Goal: Task Accomplishment & Management: Manage account settings

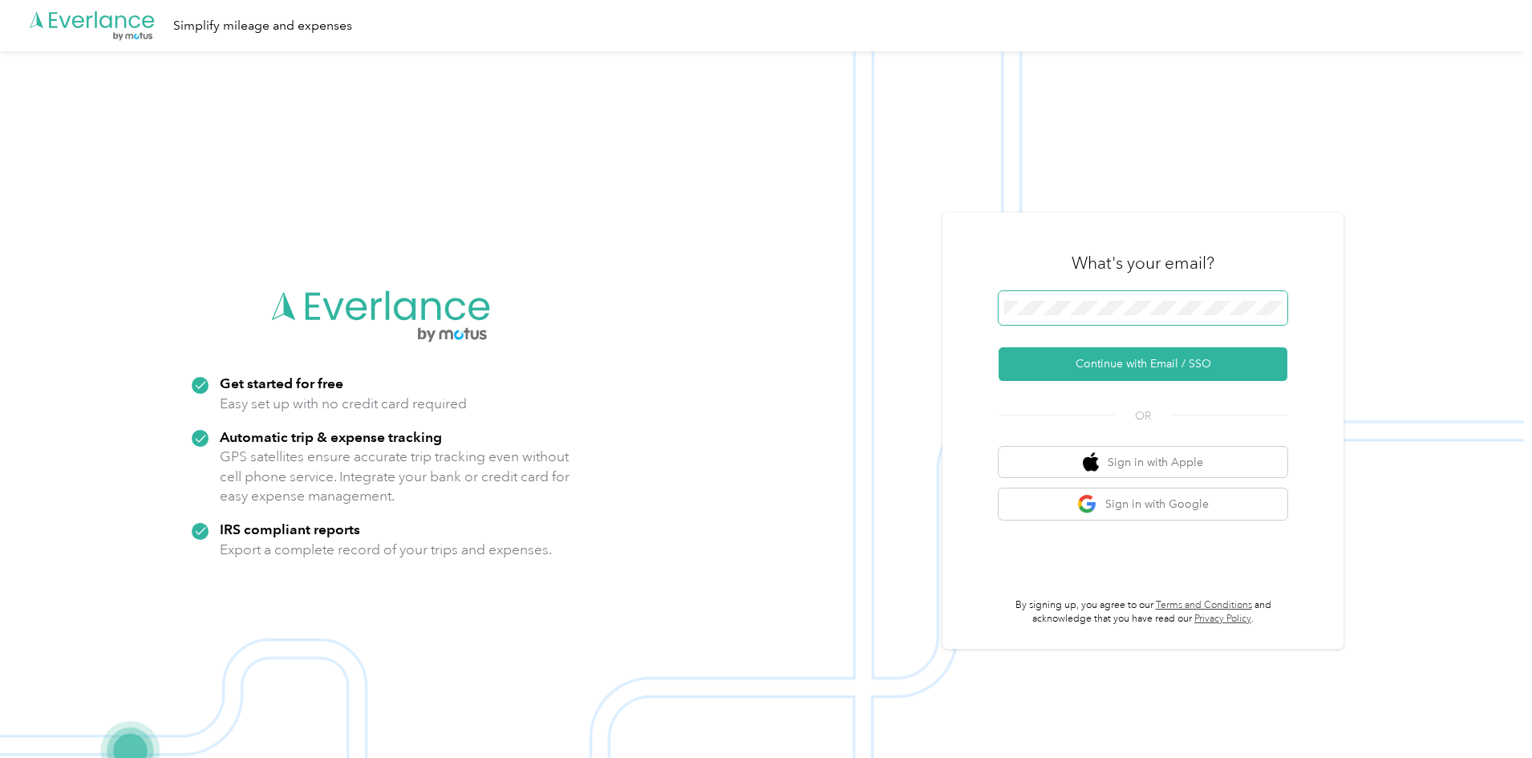
click at [1048, 297] on span at bounding box center [1143, 308] width 289 height 34
click at [1095, 370] on button "Continue with Email / SSO" at bounding box center [1143, 364] width 289 height 34
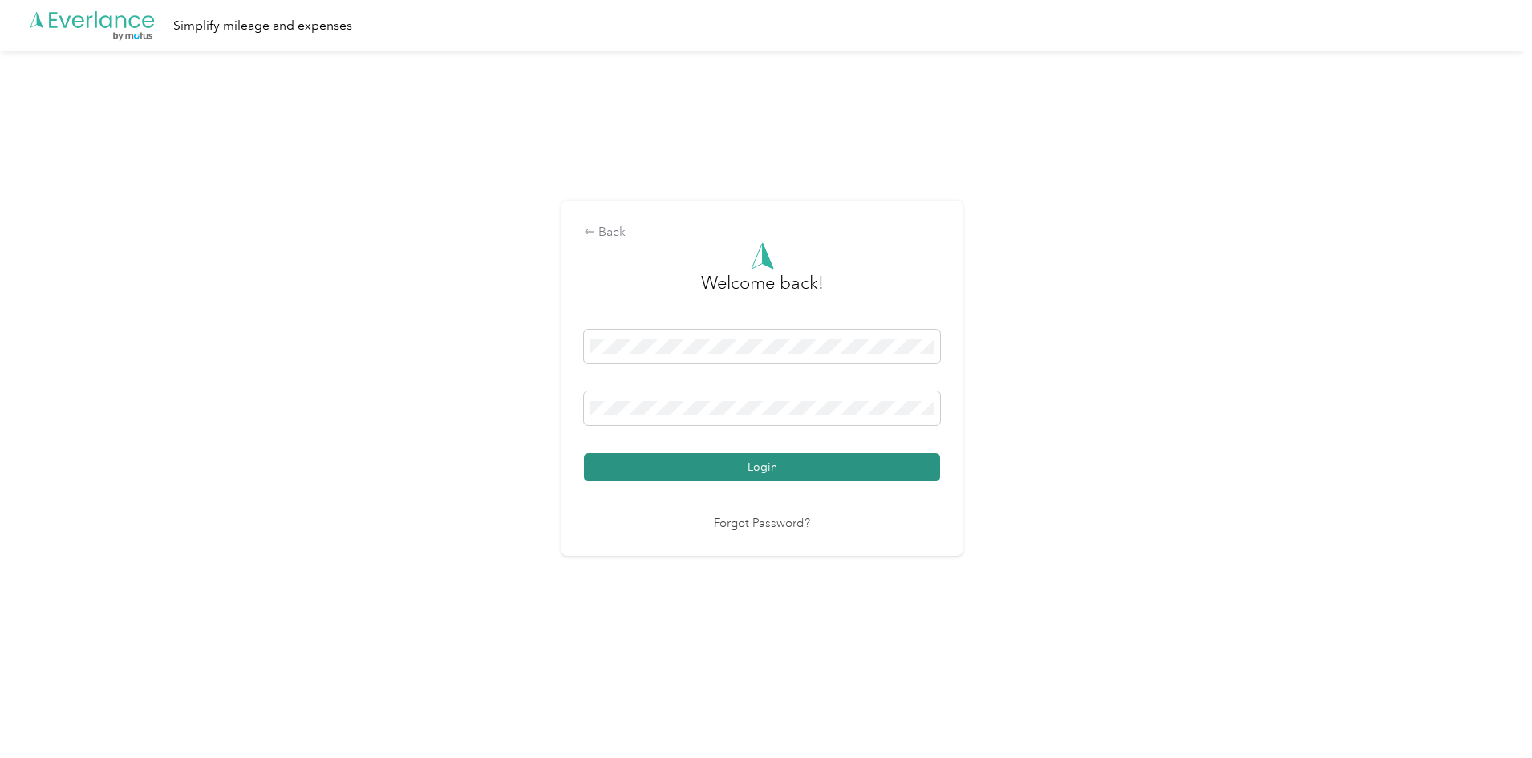
click at [777, 472] on button "Login" at bounding box center [762, 467] width 356 height 28
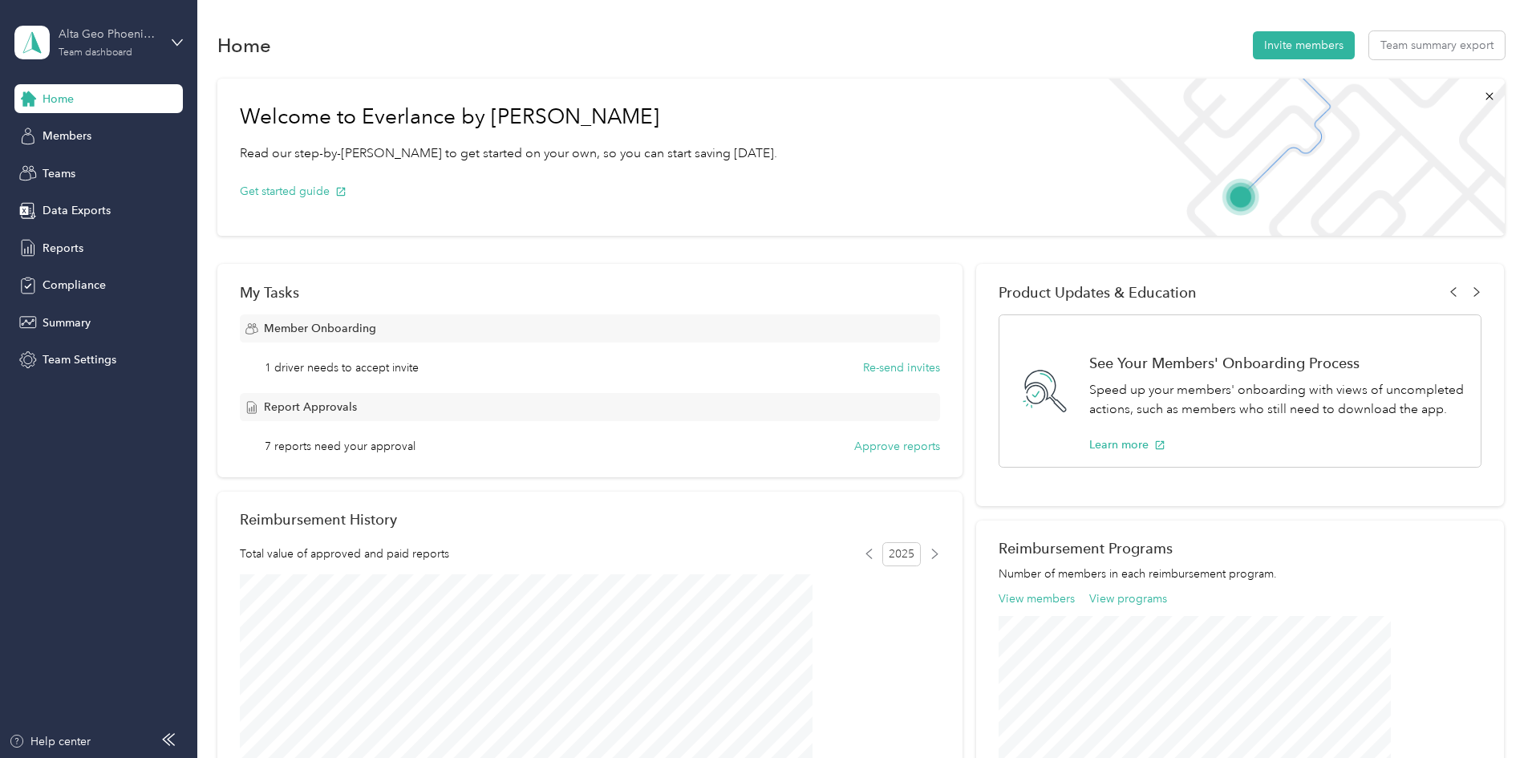
click at [115, 50] on div "Team dashboard" at bounding box center [96, 53] width 74 height 10
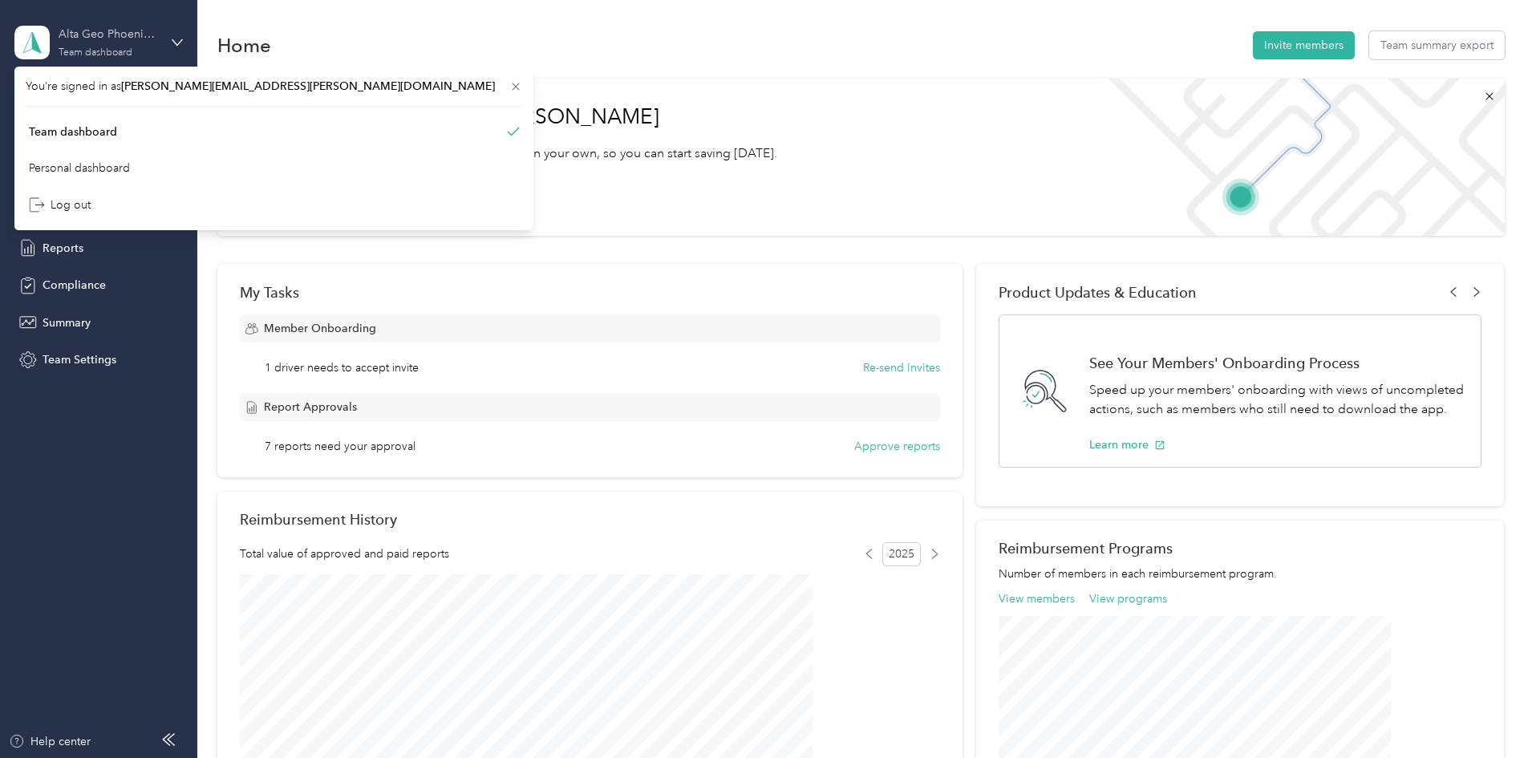
click at [115, 55] on div "Team dashboard" at bounding box center [96, 53] width 74 height 10
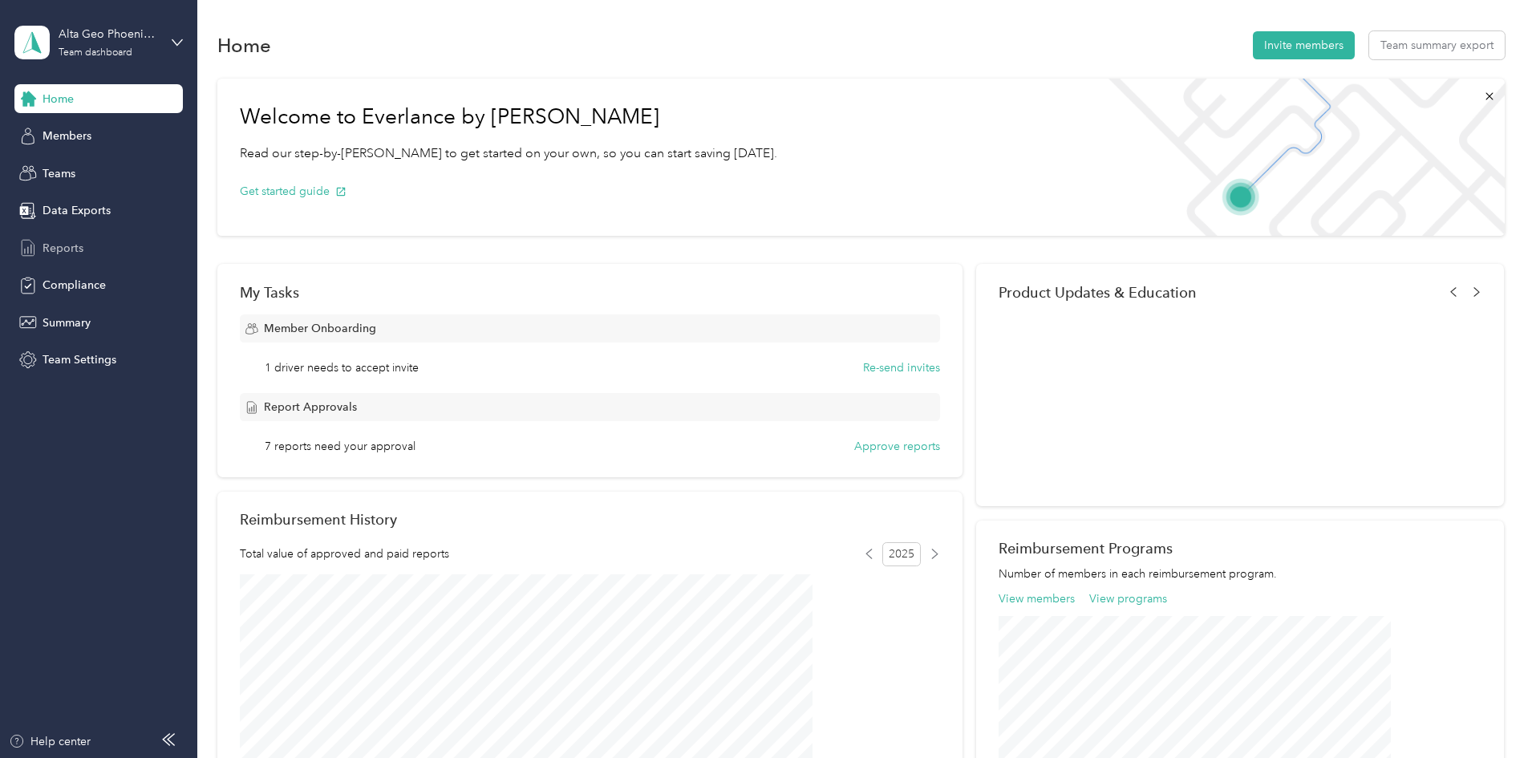
click at [95, 248] on div "Reports" at bounding box center [98, 247] width 168 height 29
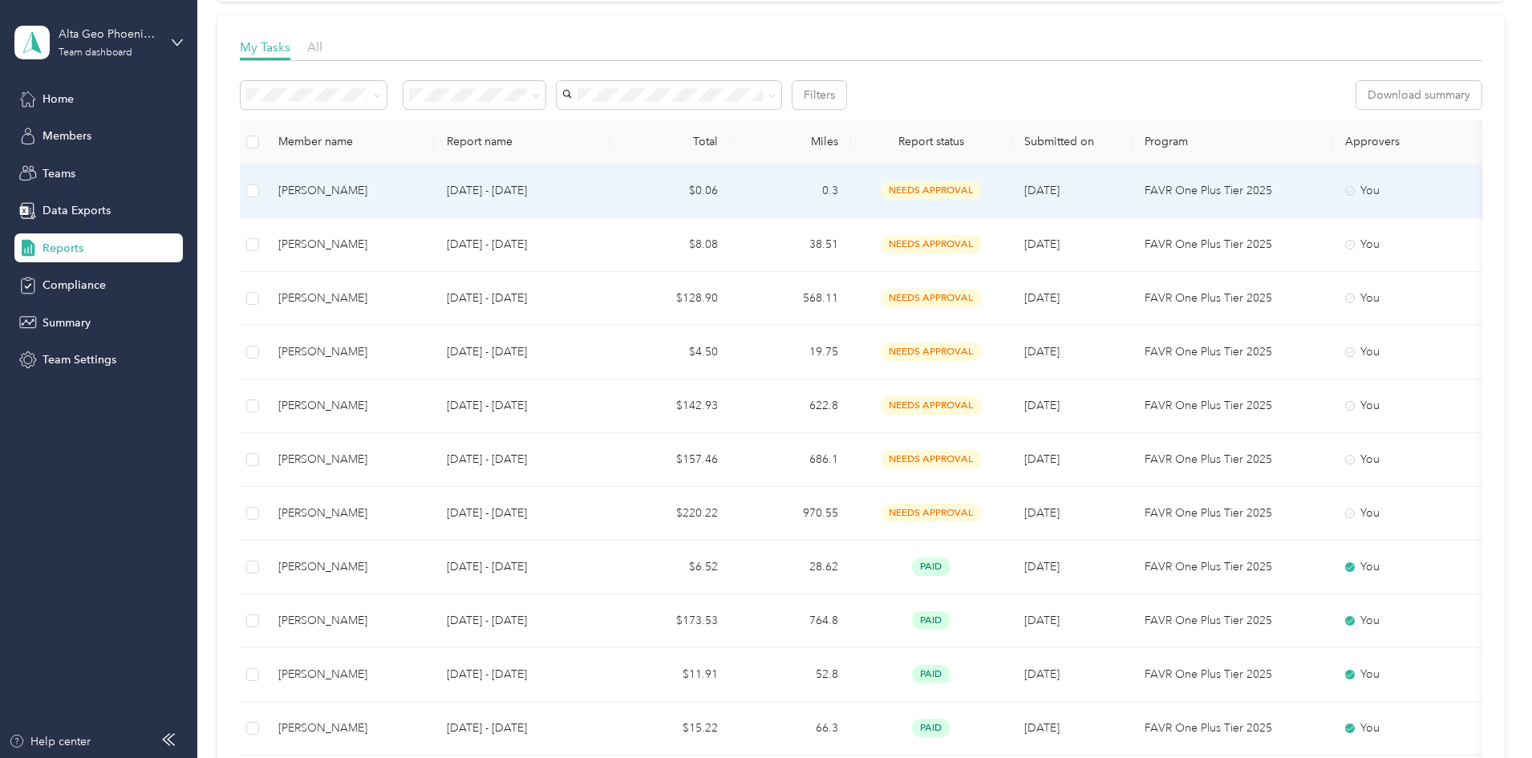
scroll to position [241, 0]
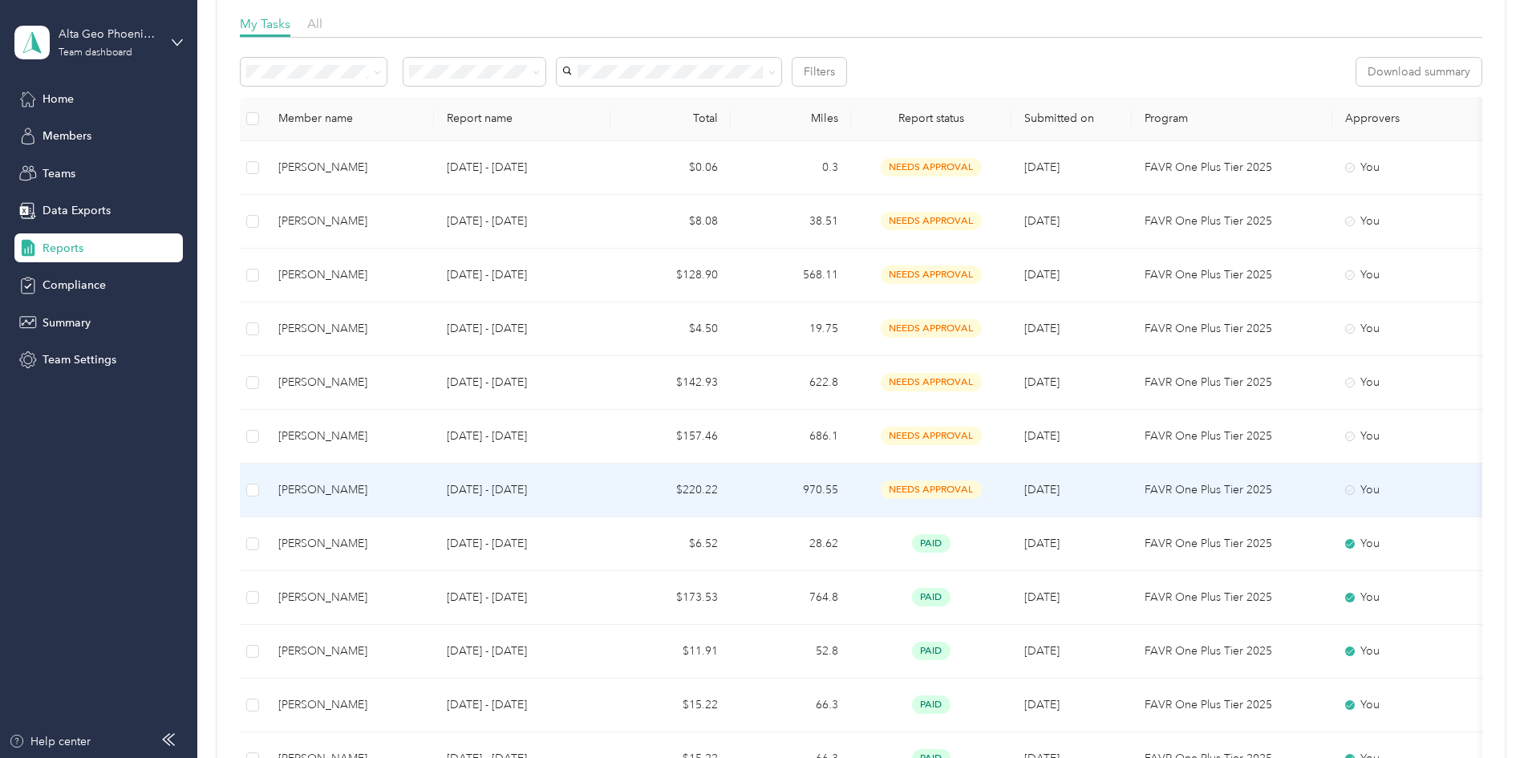
click at [982, 489] on span "needs approval" at bounding box center [931, 489] width 101 height 18
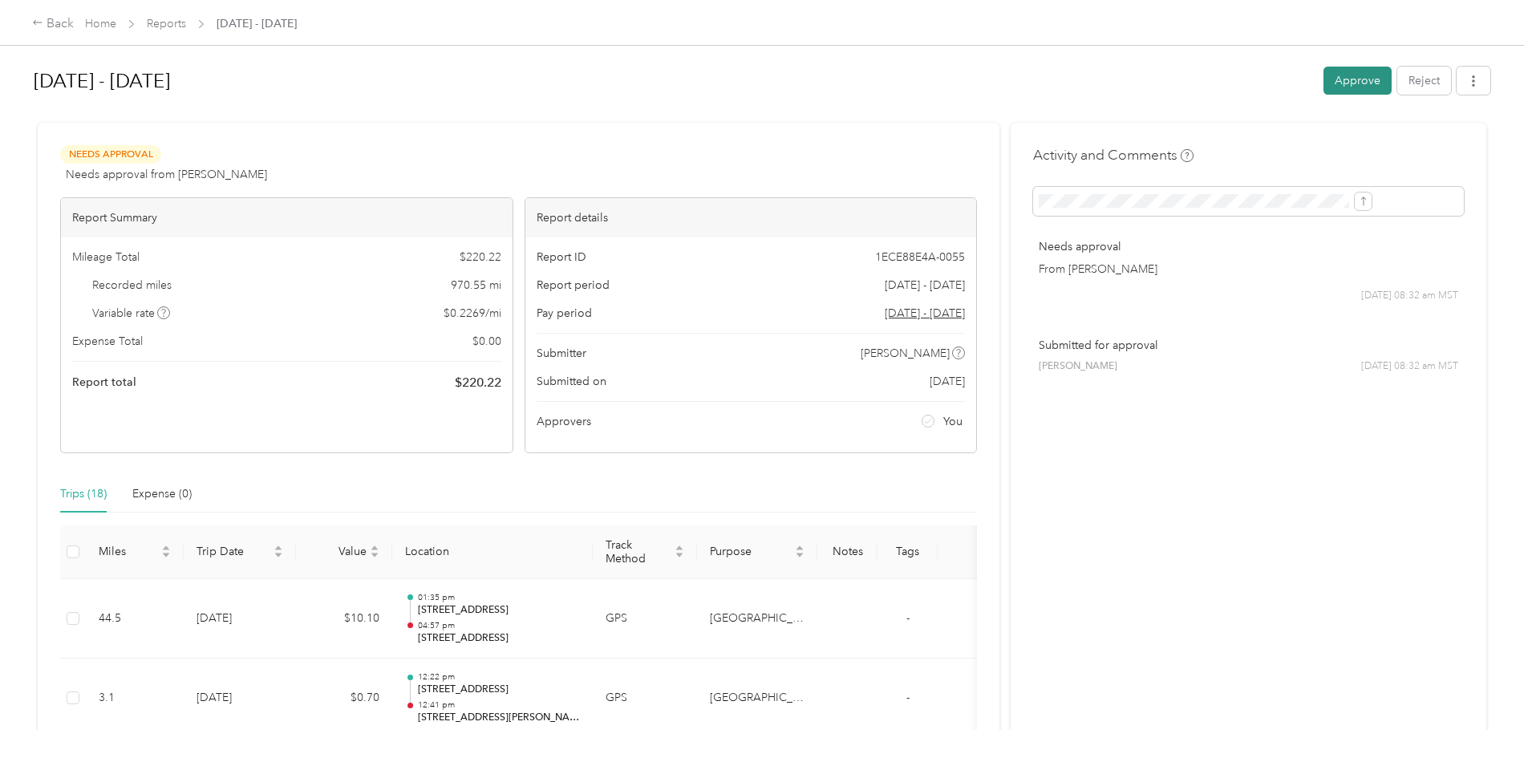
click at [1324, 86] on button "Approve" at bounding box center [1358, 81] width 68 height 28
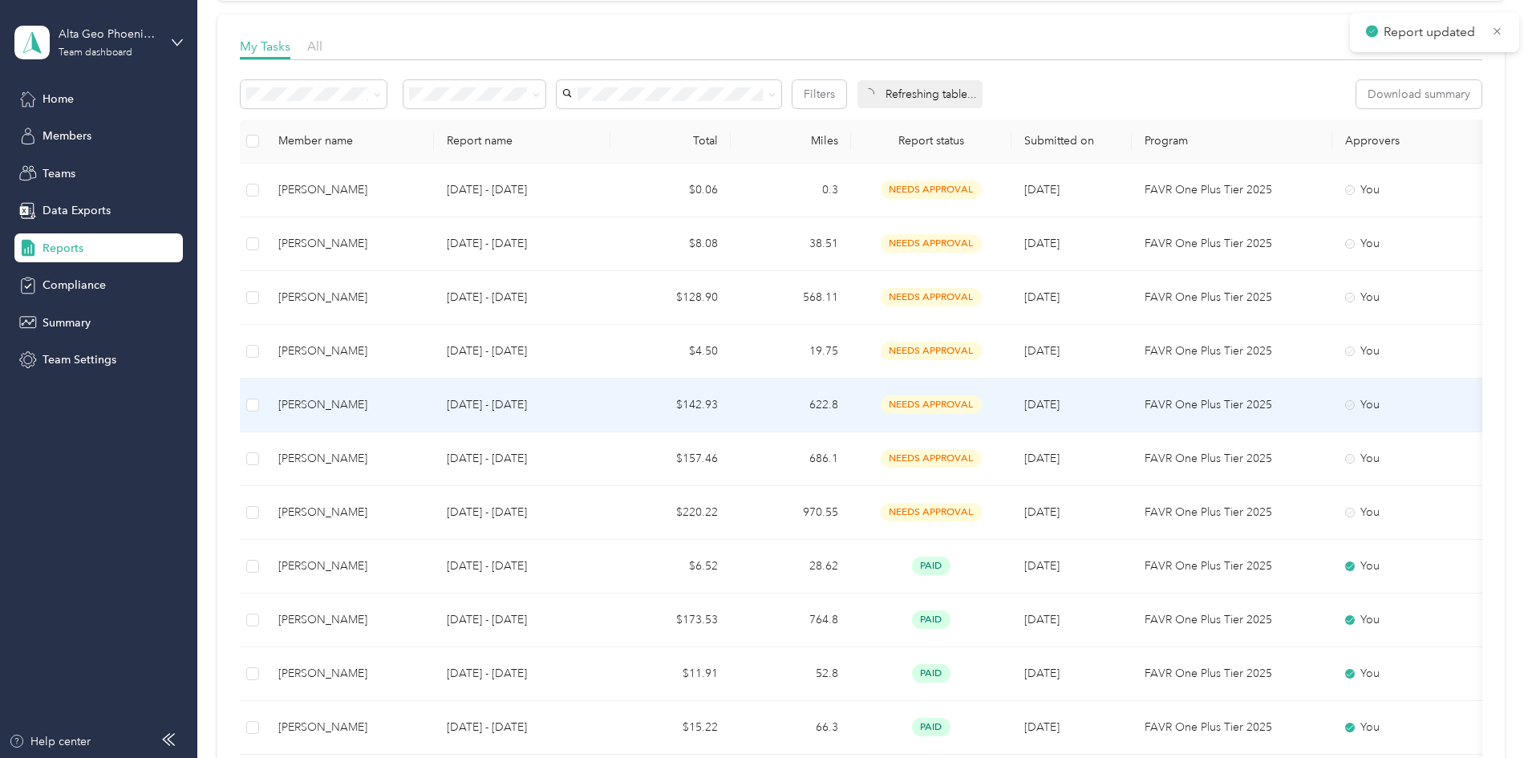
scroll to position [241, 0]
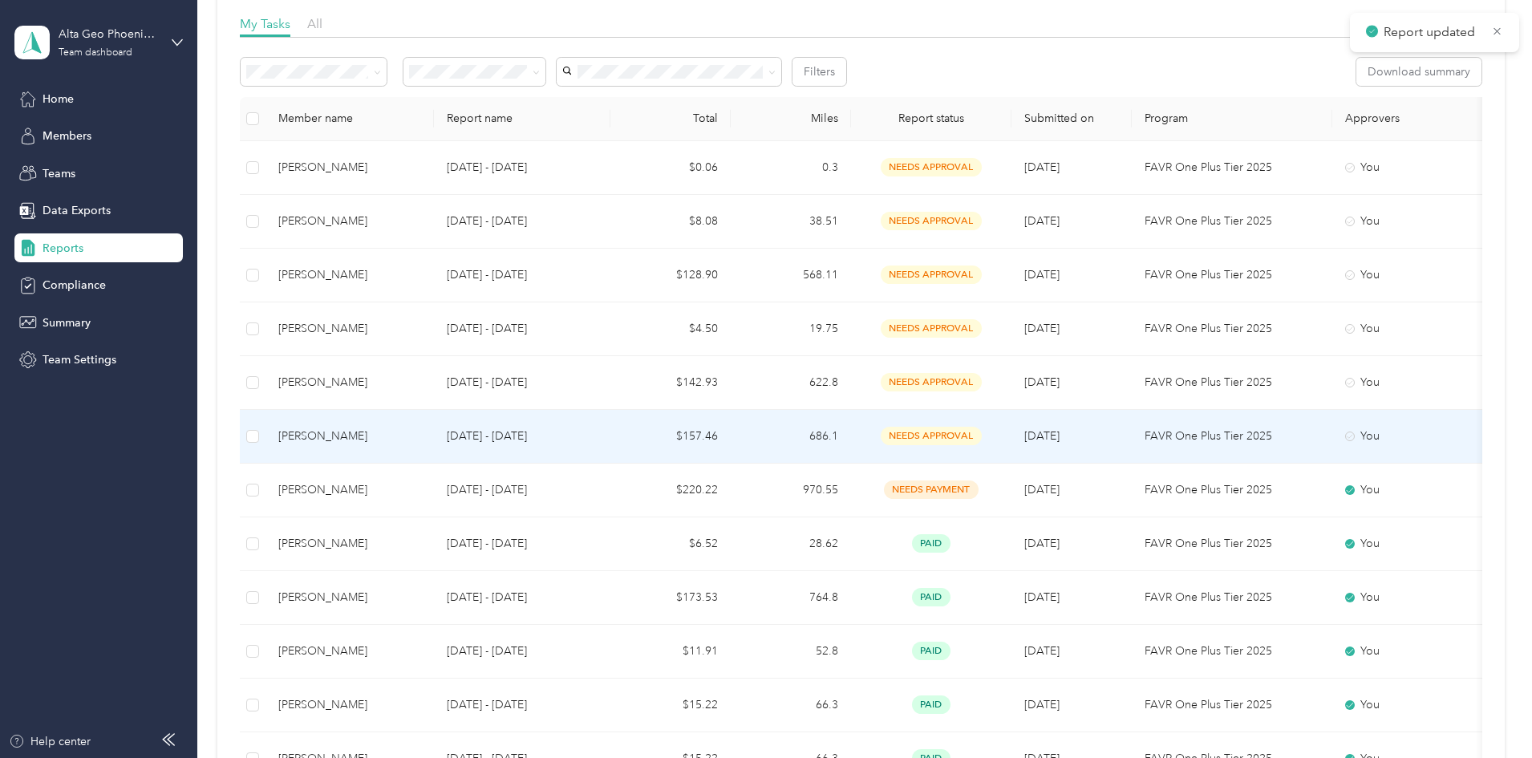
click at [982, 441] on span "needs approval" at bounding box center [931, 436] width 101 height 18
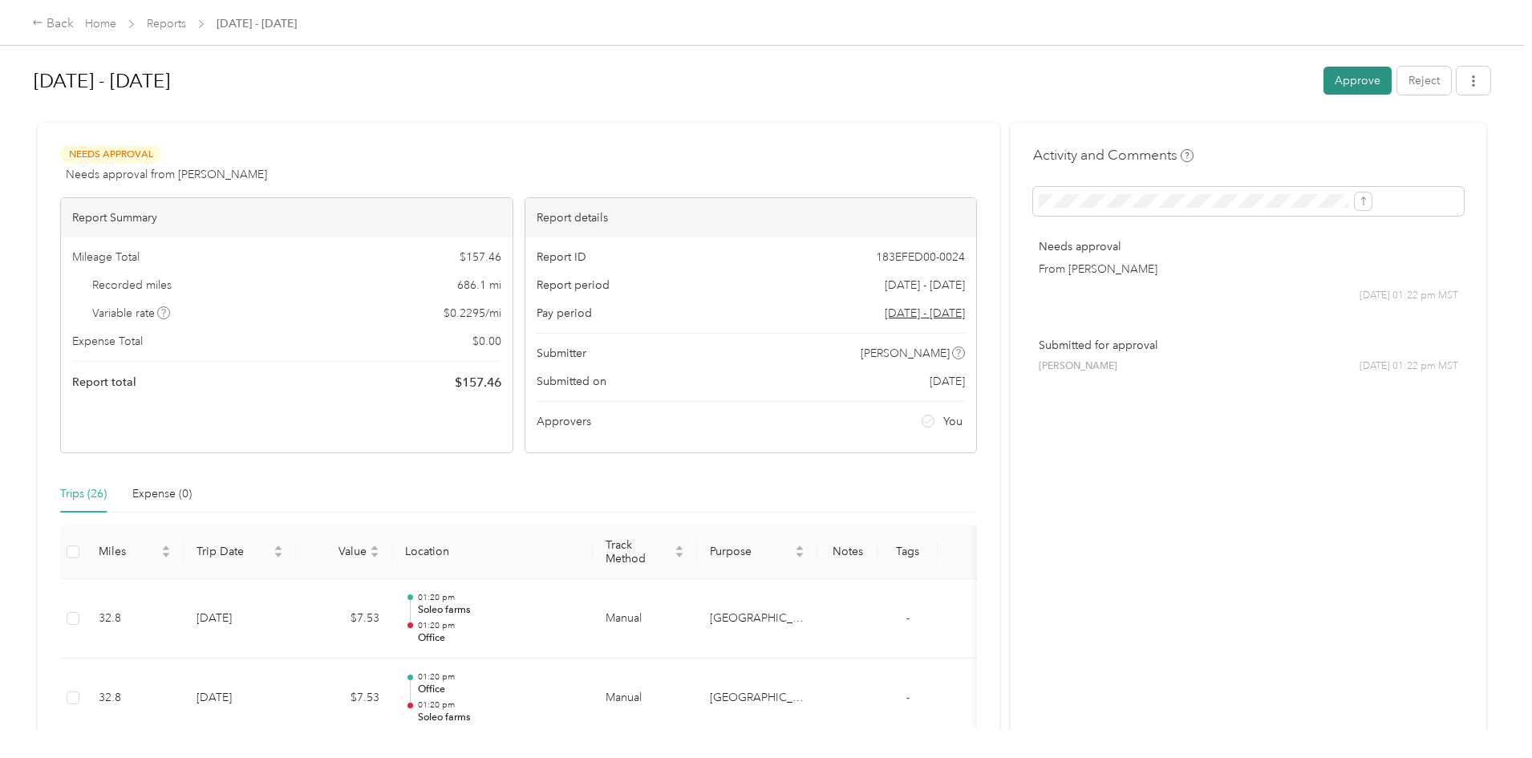
click at [1324, 79] on button "Approve" at bounding box center [1358, 81] width 68 height 28
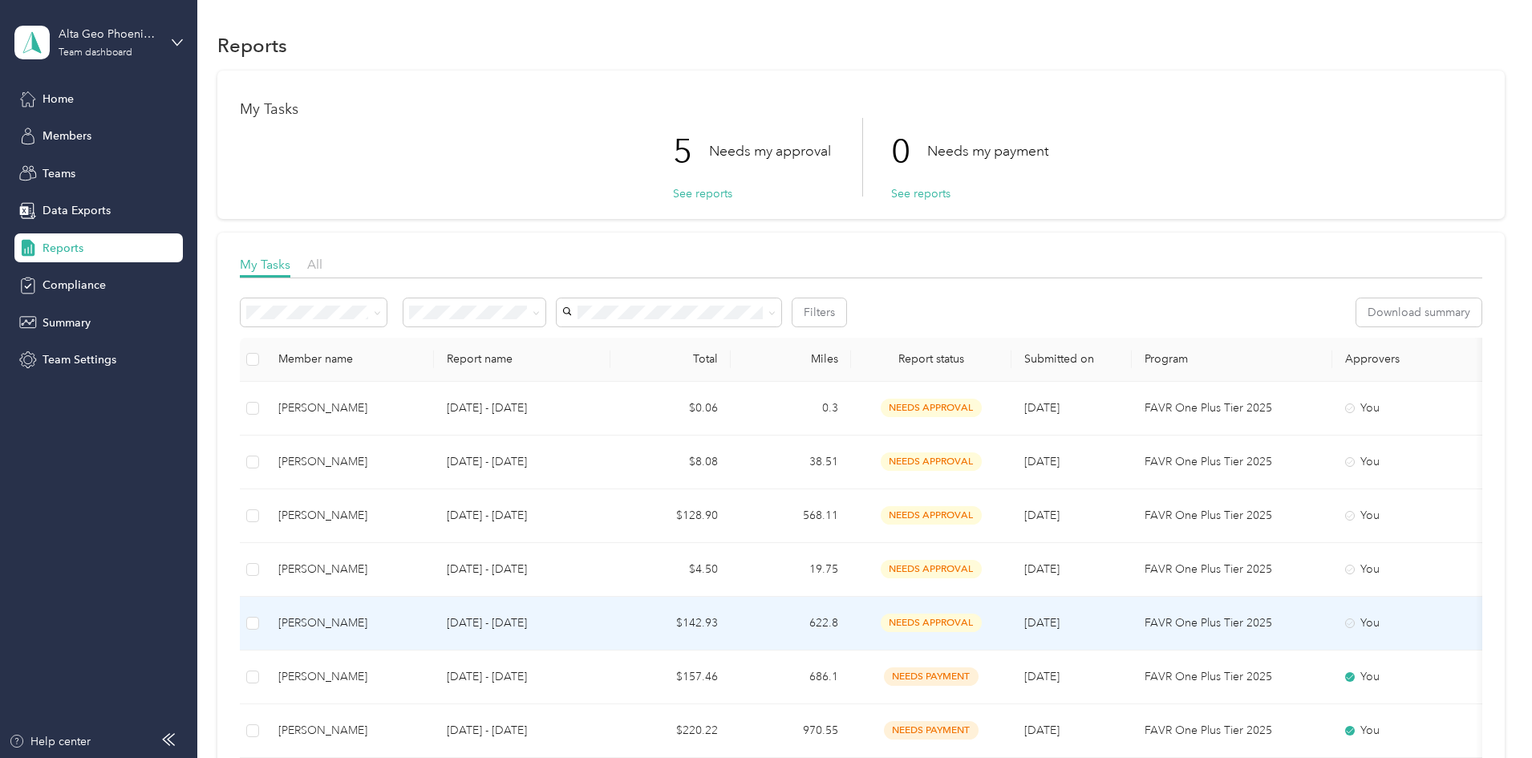
click at [1012, 633] on td "needs approval" at bounding box center [931, 624] width 160 height 54
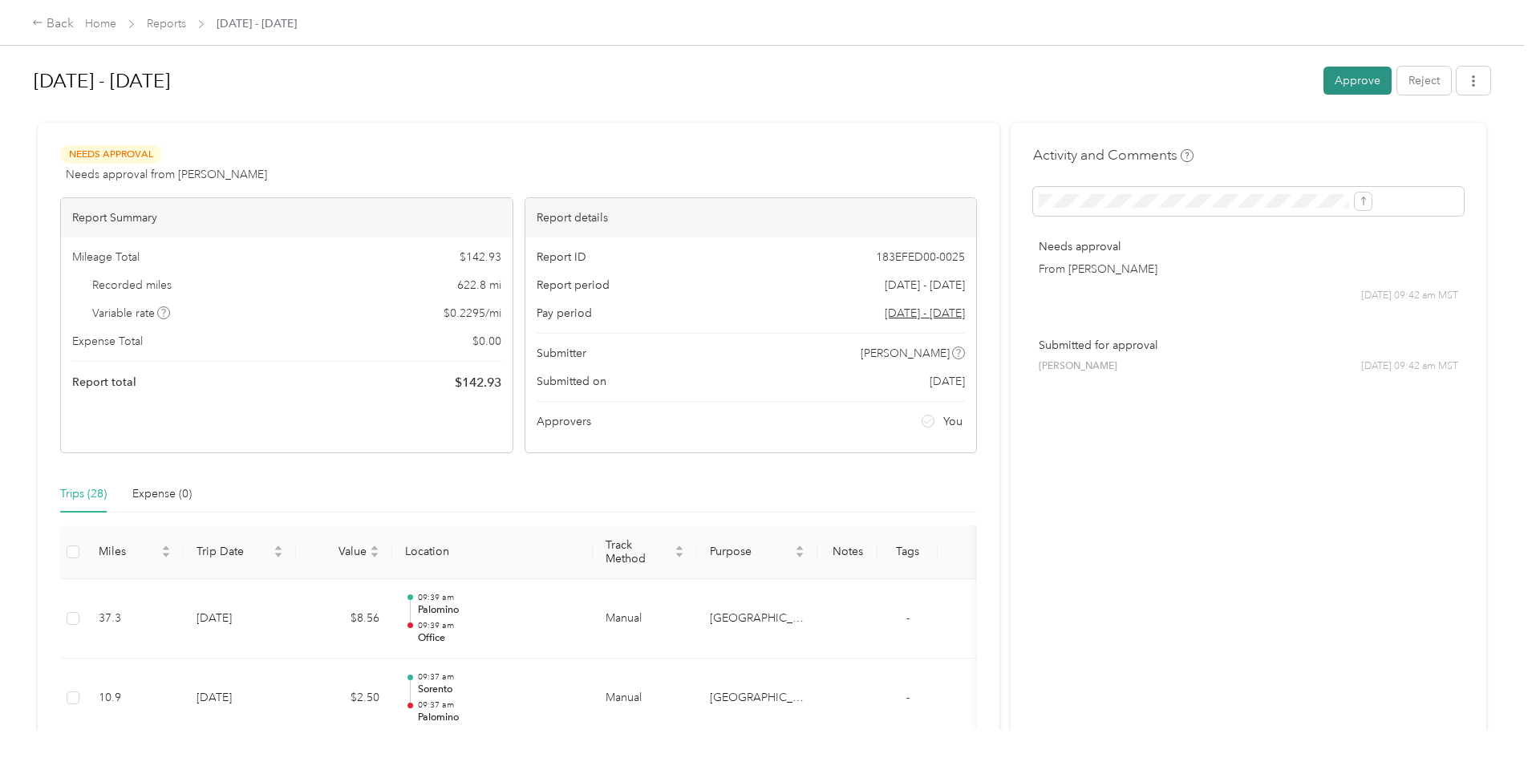
click at [1324, 75] on button "Approve" at bounding box center [1358, 81] width 68 height 28
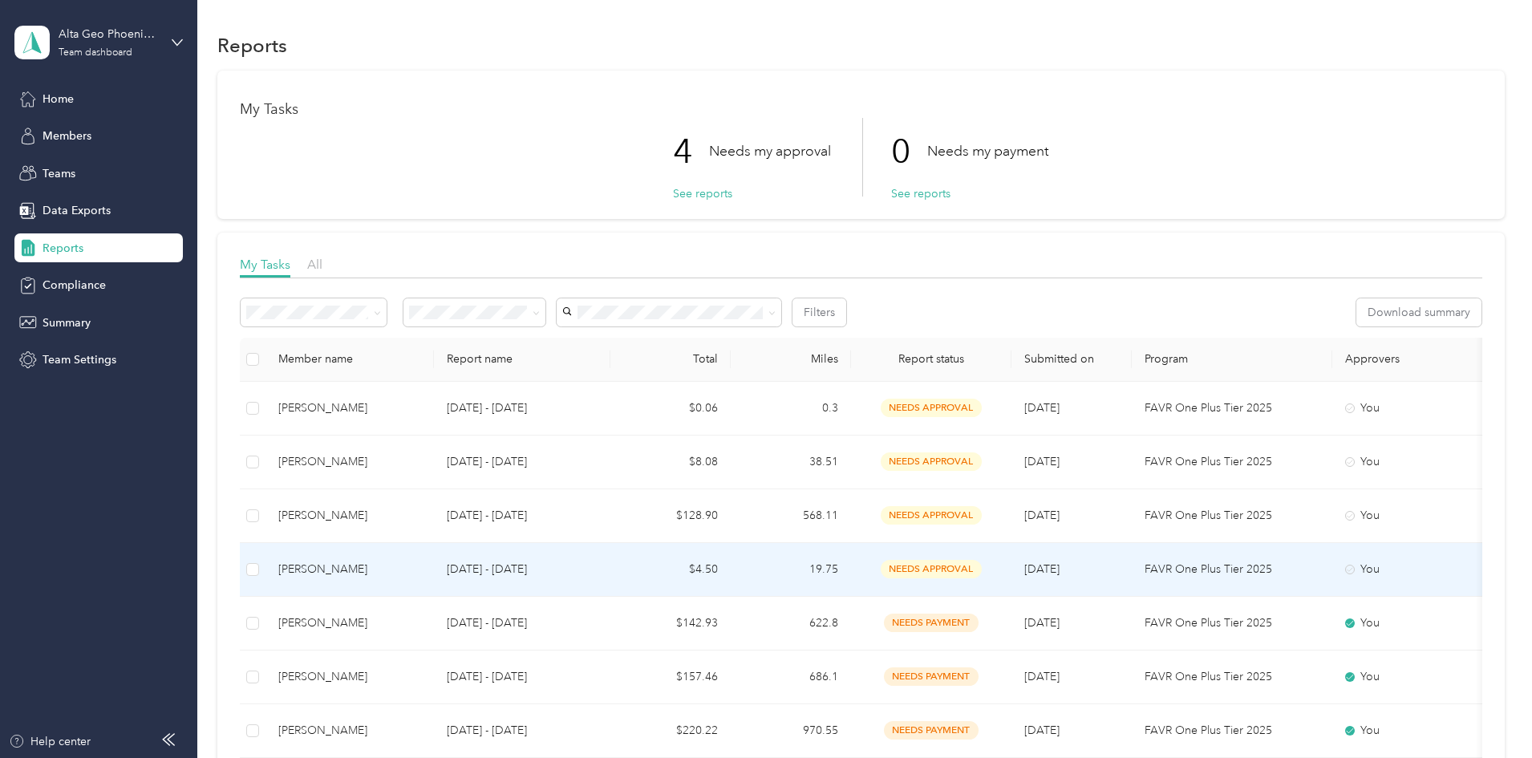
click at [982, 572] on span "needs approval" at bounding box center [931, 569] width 101 height 18
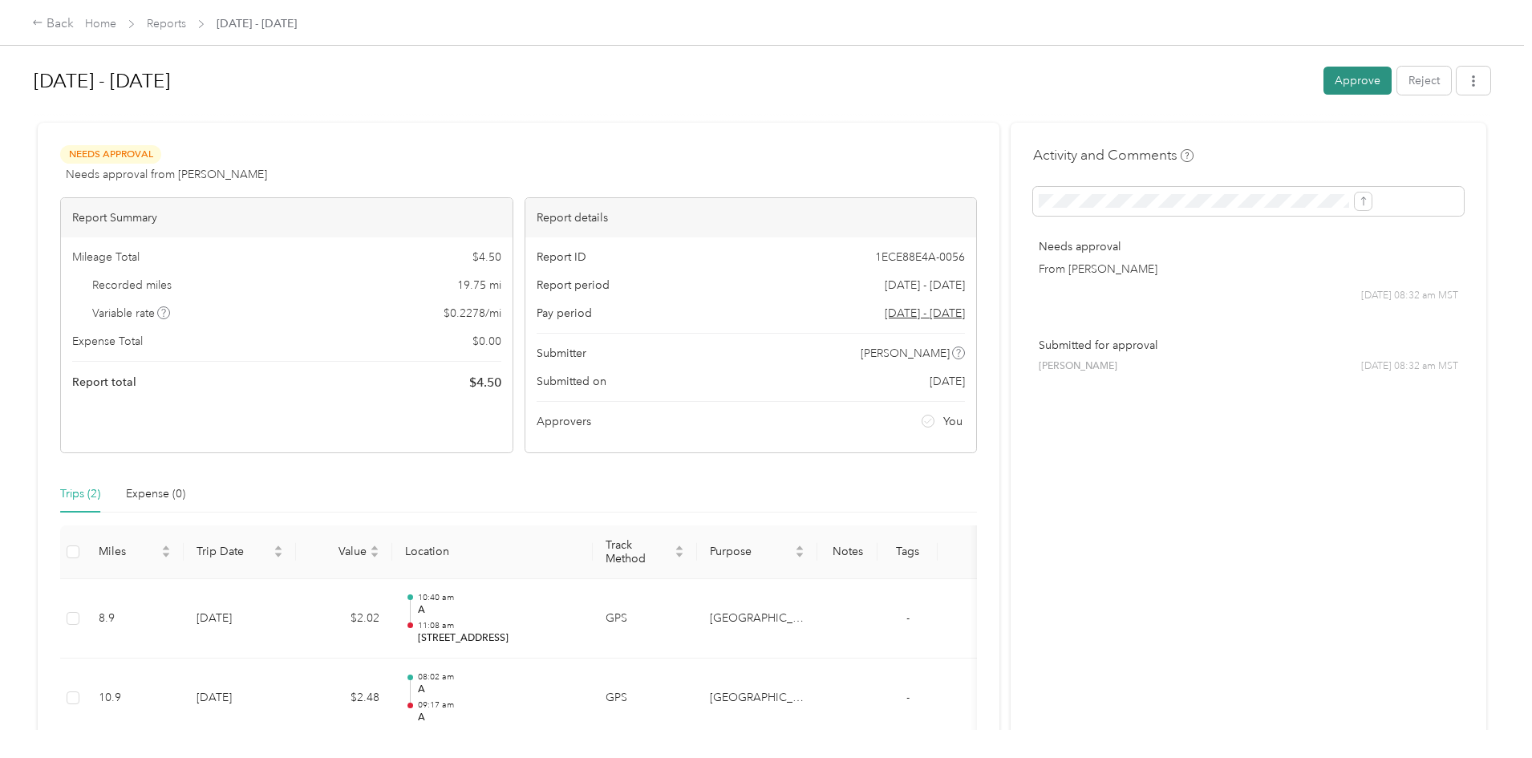
click at [1324, 91] on button "Approve" at bounding box center [1358, 81] width 68 height 28
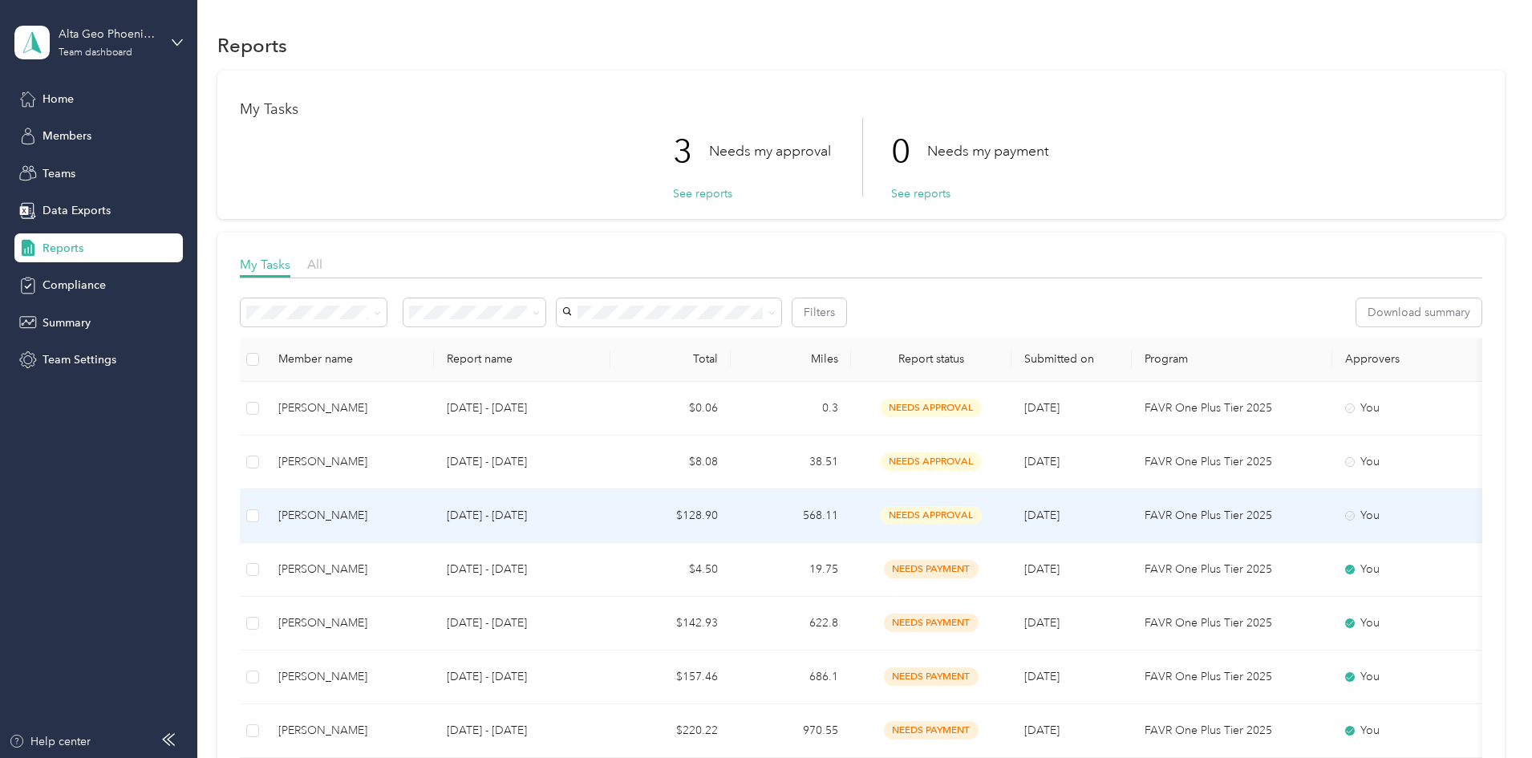
click at [982, 520] on span "needs approval" at bounding box center [931, 515] width 101 height 18
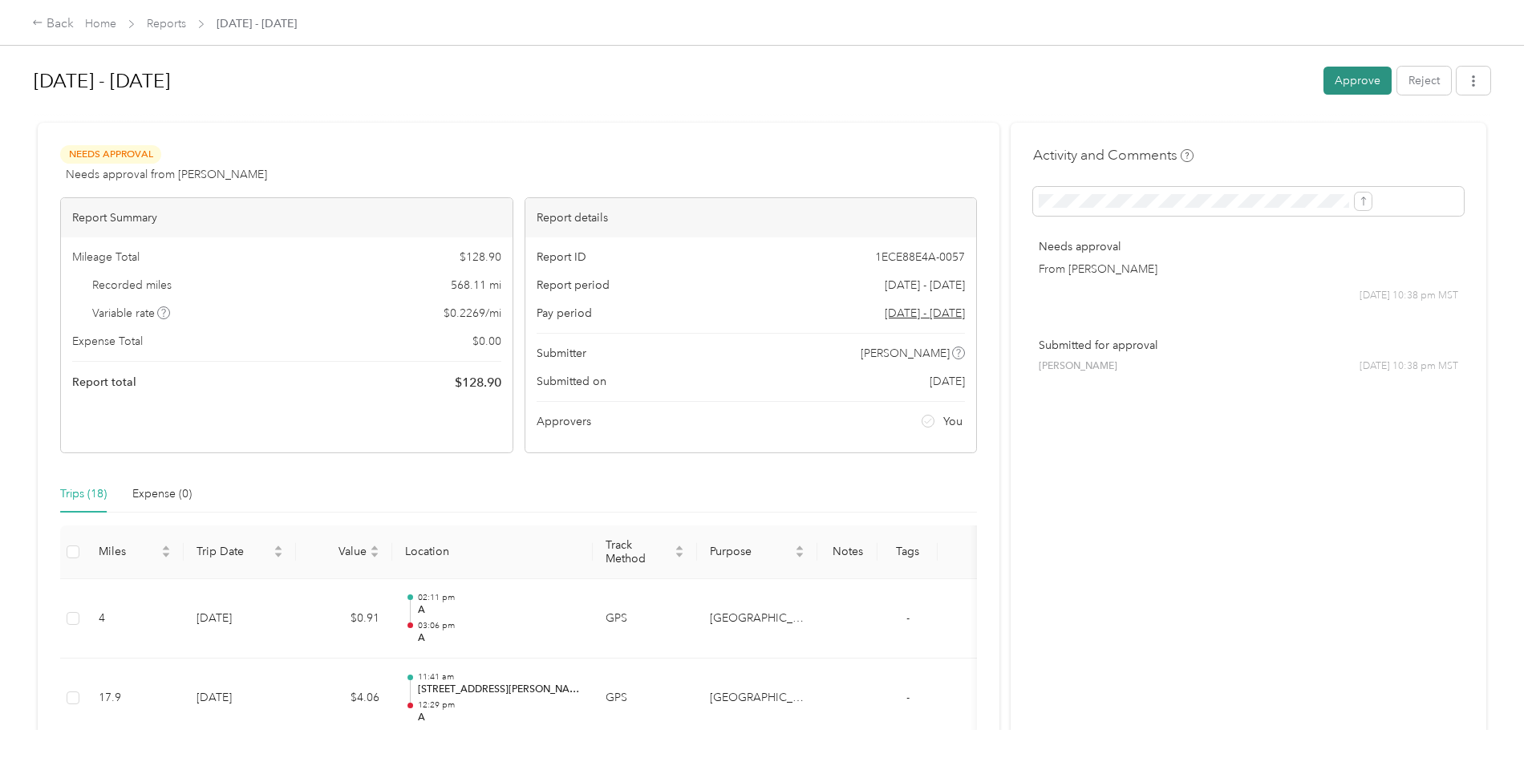
click at [1324, 79] on button "Approve" at bounding box center [1358, 81] width 68 height 28
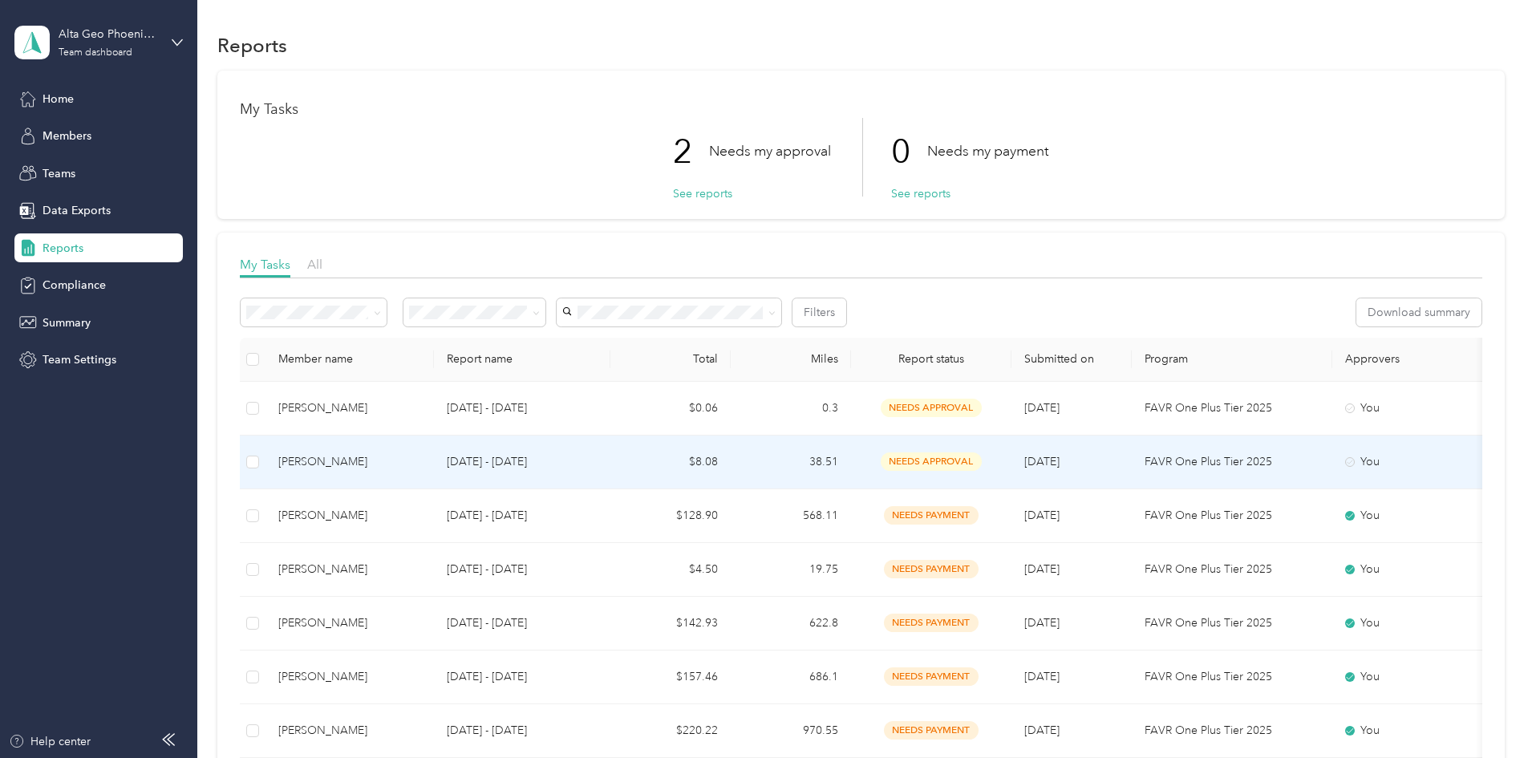
click at [982, 464] on span "needs approval" at bounding box center [931, 461] width 101 height 18
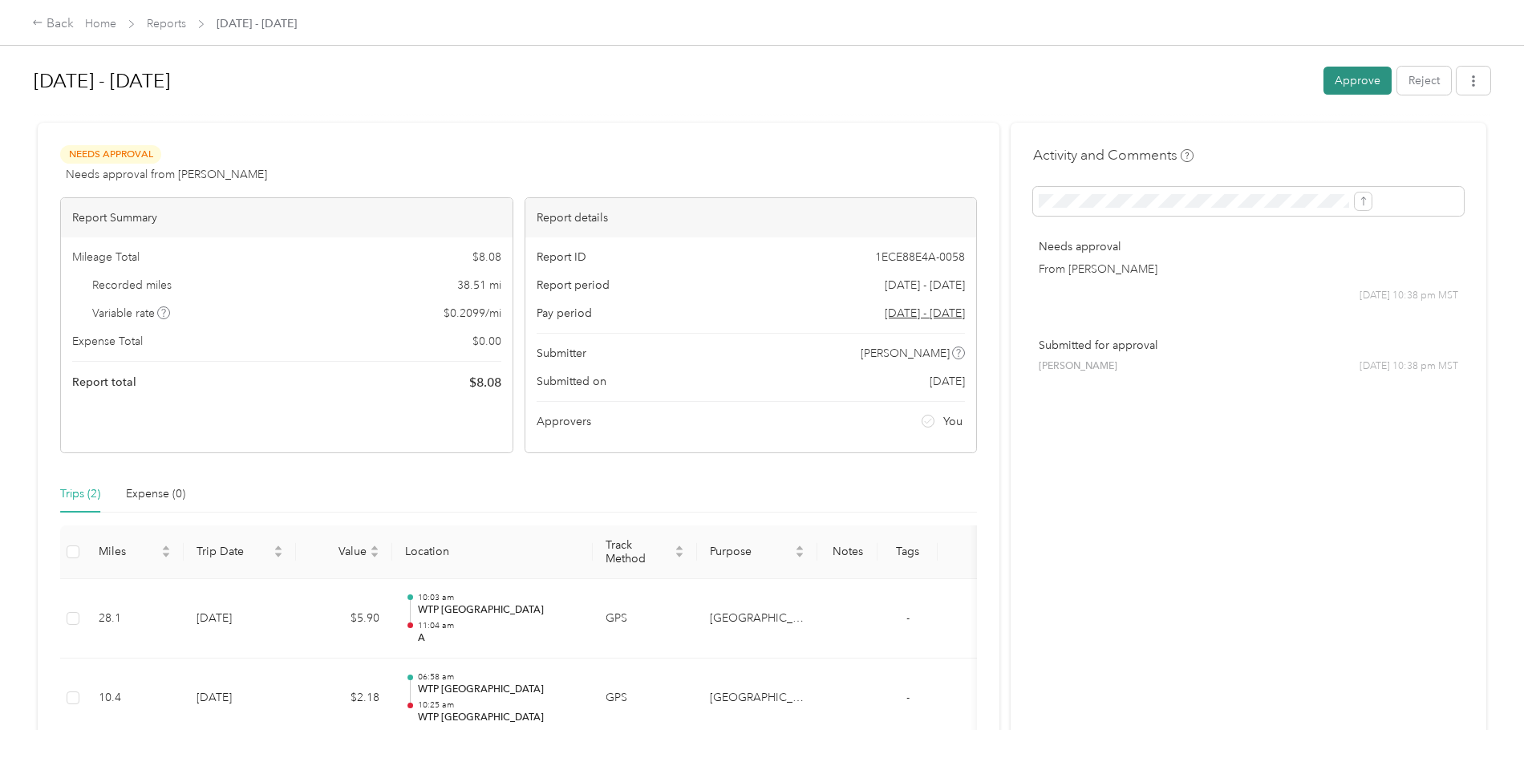
click at [1324, 81] on button "Approve" at bounding box center [1358, 81] width 68 height 28
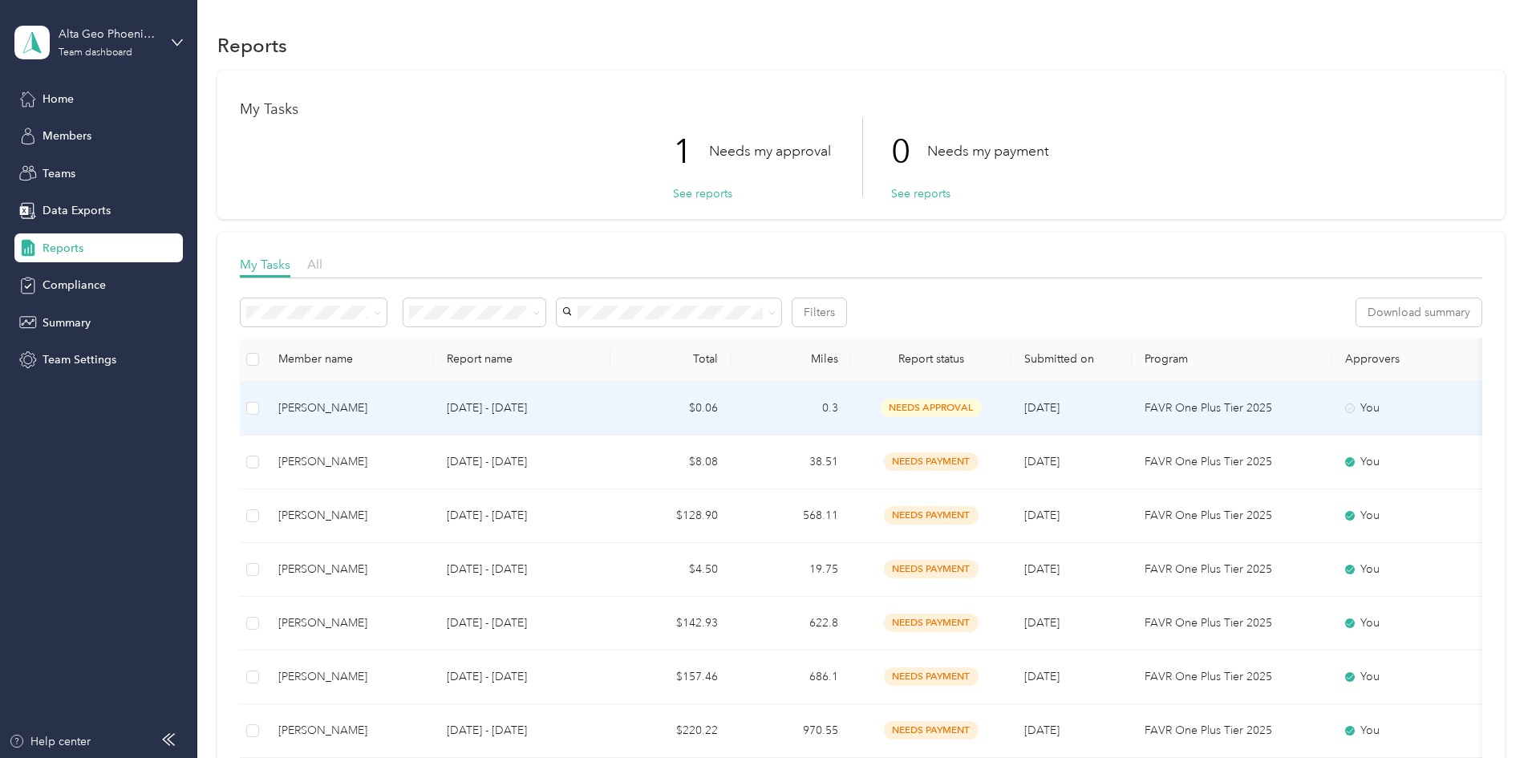
click at [982, 412] on span "needs approval" at bounding box center [931, 408] width 101 height 18
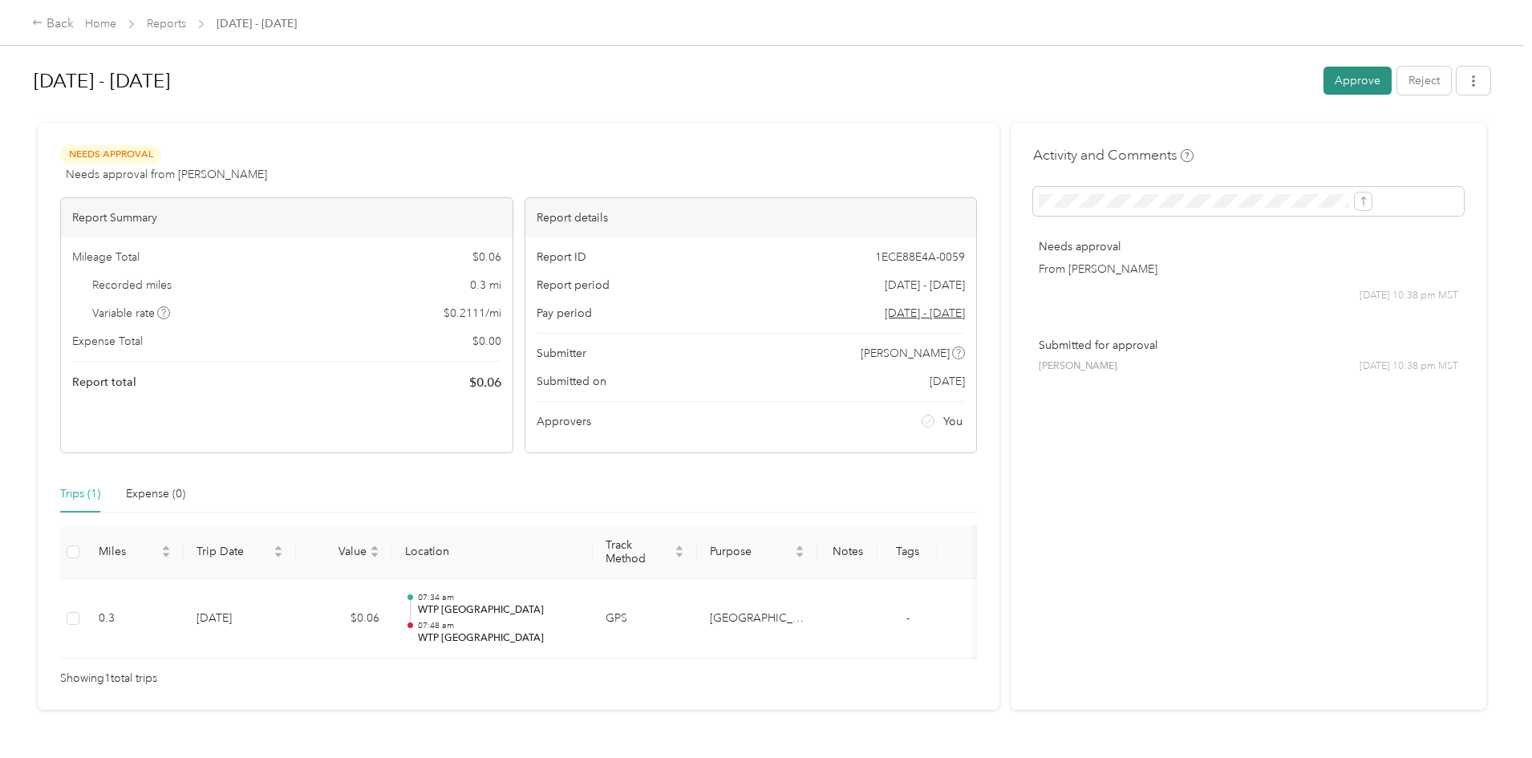
click at [1324, 85] on button "Approve" at bounding box center [1358, 81] width 68 height 28
